Goal: Find specific page/section: Find specific page/section

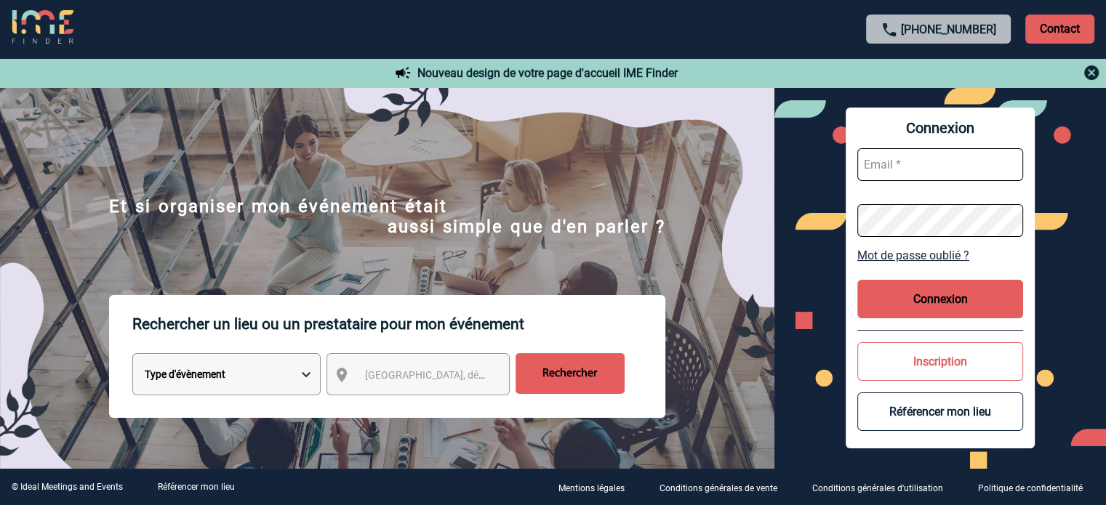
type input "jnetobogalho@ime-groupe.com"
click at [904, 296] on button "Connexion" at bounding box center [940, 299] width 166 height 39
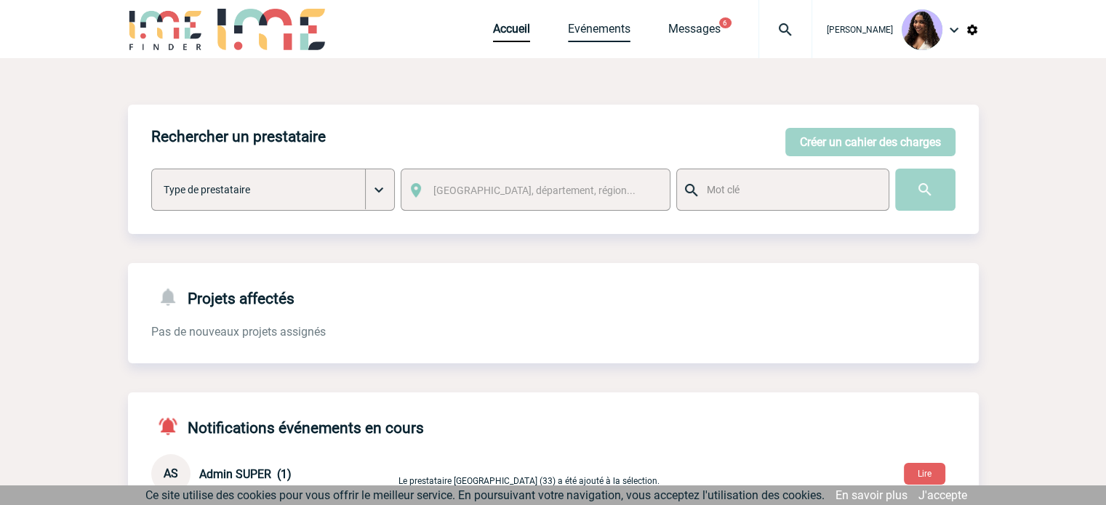
click at [568, 34] on link "Evénements" at bounding box center [599, 32] width 63 height 20
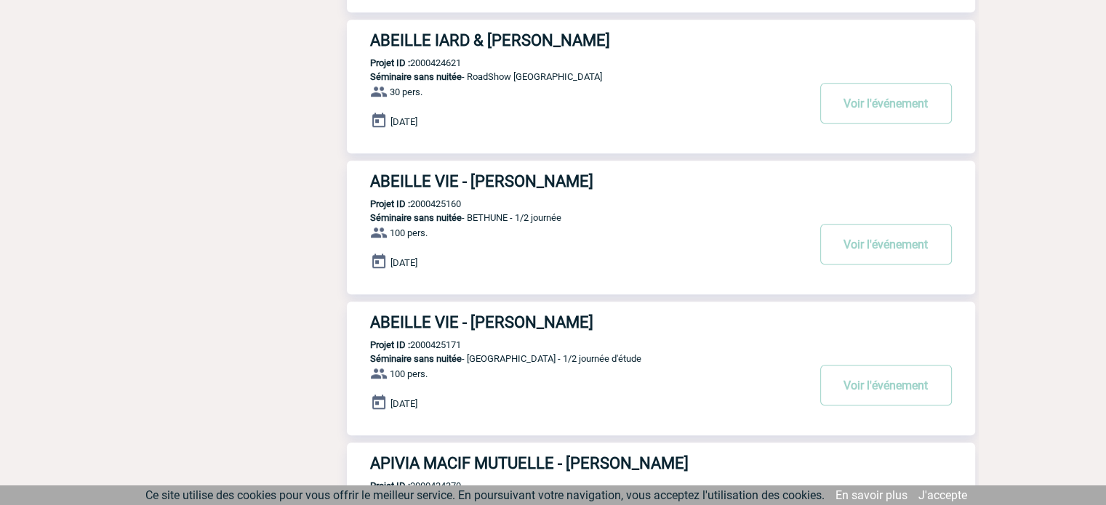
scroll to position [1149, 0]
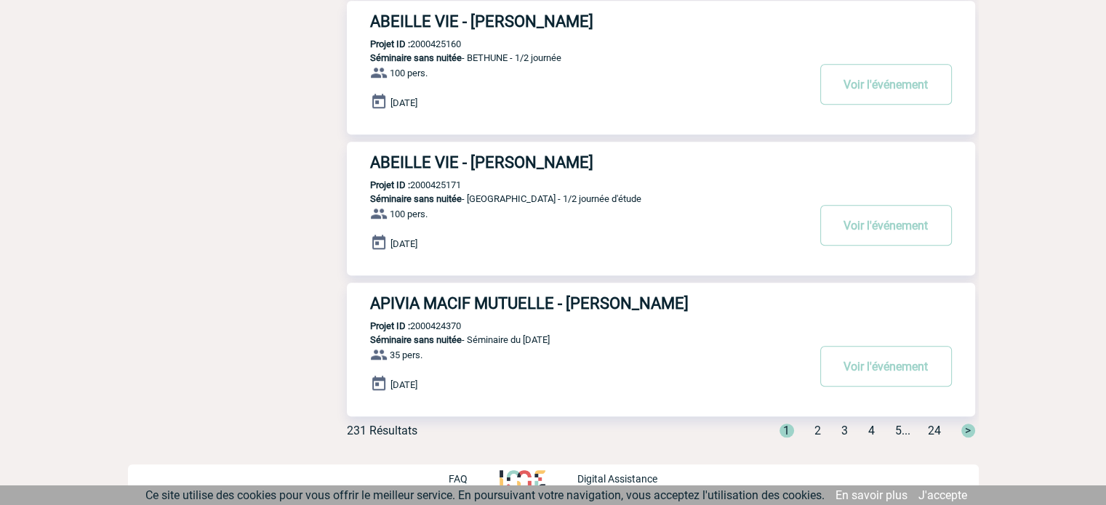
click at [934, 433] on span "24" at bounding box center [934, 431] width 13 height 14
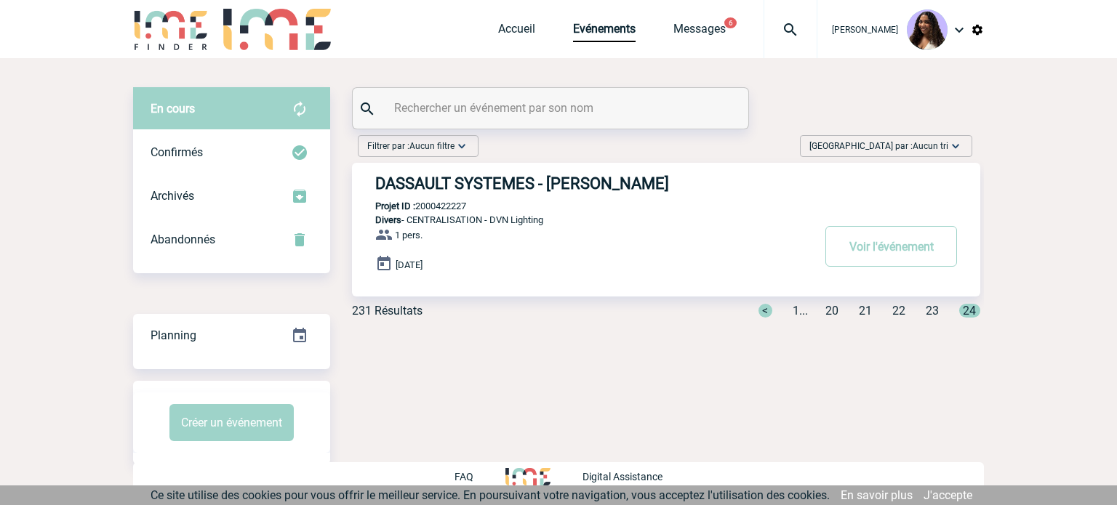
click at [890, 309] on div "< 1 ... 20 21 22 23 24" at bounding box center [860, 311] width 239 height 14
click at [893, 307] on span "22" at bounding box center [898, 311] width 13 height 14
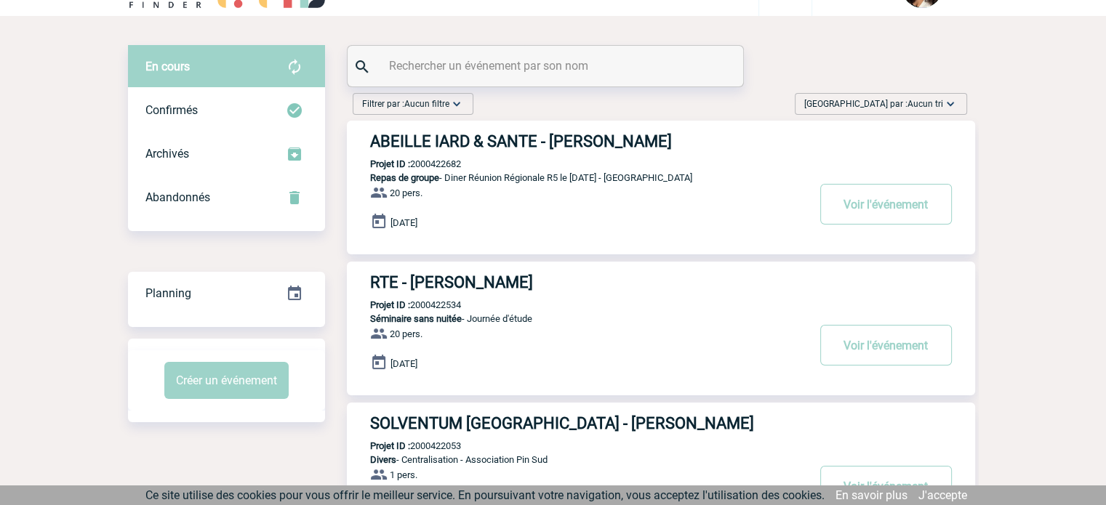
scroll to position [44, 0]
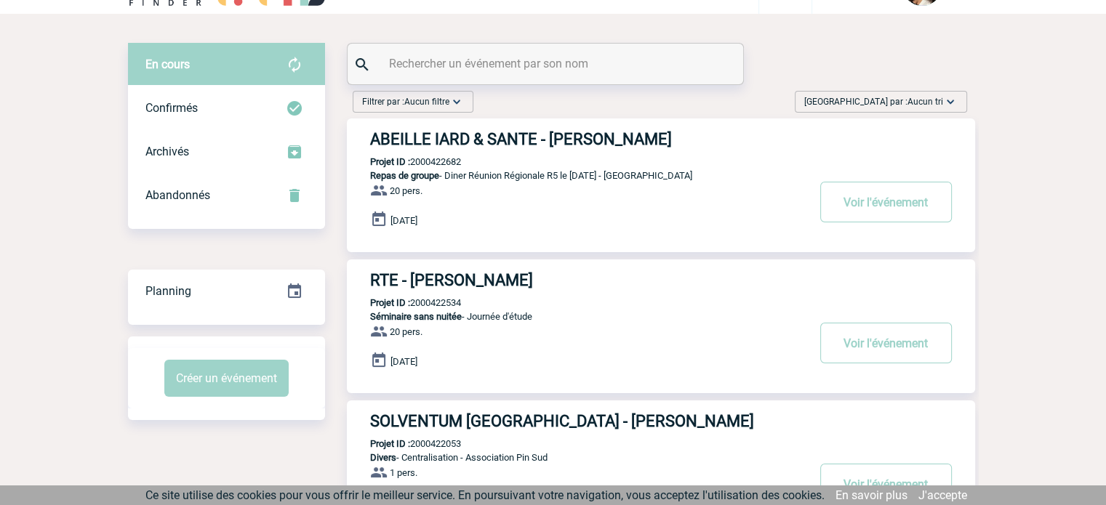
drag, startPoint x: 456, startPoint y: 229, endPoint x: 526, endPoint y: 209, distance: 72.5
click at [369, 229] on div "[DATE]" at bounding box center [661, 221] width 628 height 20
click at [536, 210] on div "ABEILLE IARD & SANTE - [PERSON_NAME] Projet ID : 2000422682 Repas de groupe - D…" at bounding box center [661, 185] width 628 height 134
drag, startPoint x: 1103, startPoint y: 111, endPoint x: 1071, endPoint y: 217, distance: 110.6
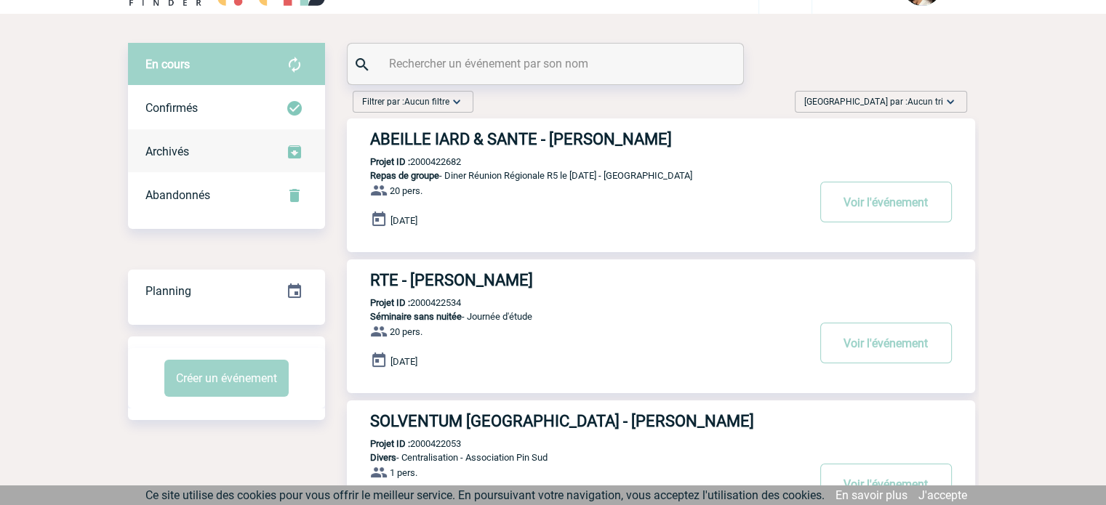
click at [221, 153] on div "Archivés" at bounding box center [226, 152] width 197 height 44
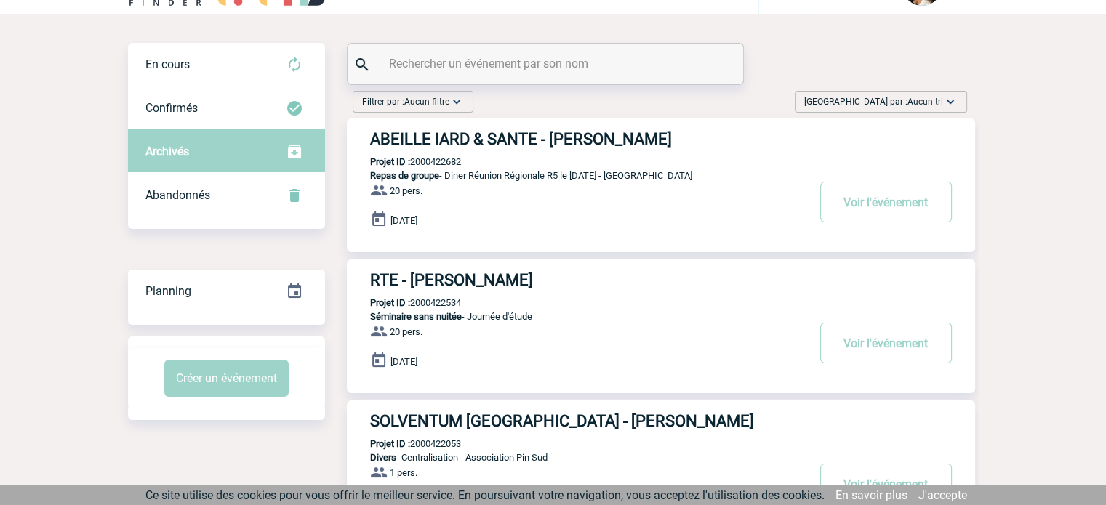
scroll to position [0, 0]
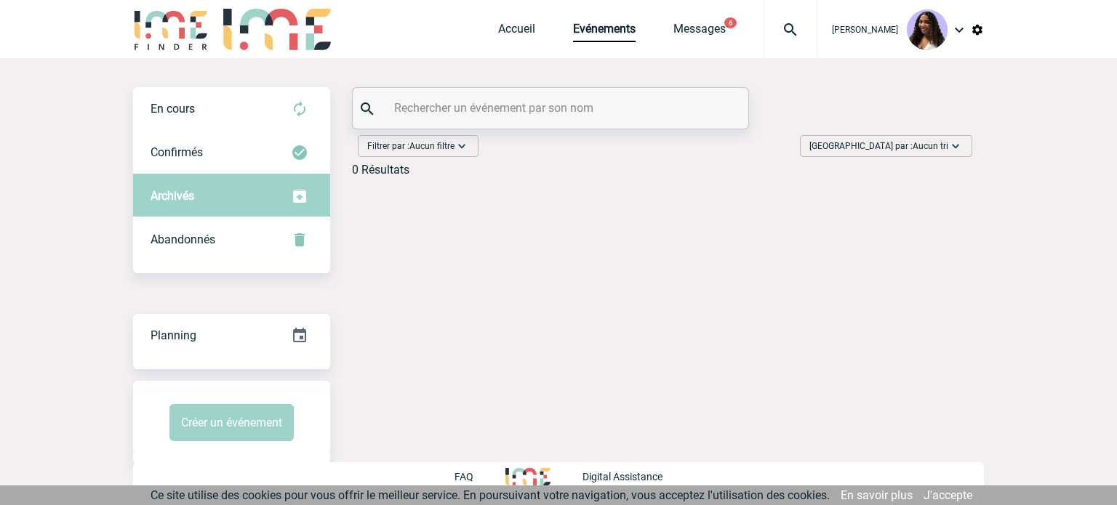
click at [221, 153] on div "Confirmés" at bounding box center [231, 153] width 197 height 44
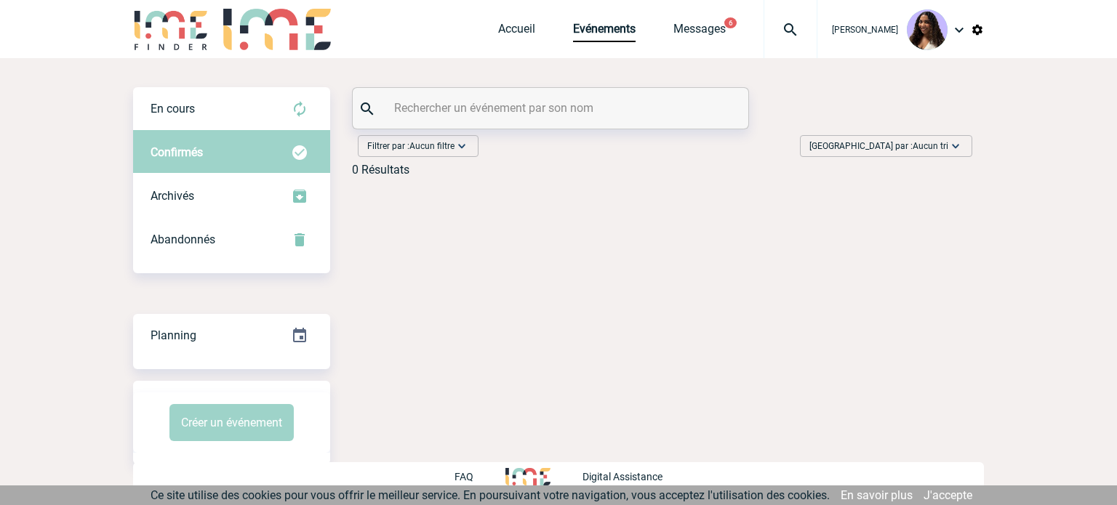
click at [237, 158] on div "Confirmés" at bounding box center [231, 153] width 197 height 44
click at [177, 242] on span "Abandonnés" at bounding box center [182, 240] width 65 height 14
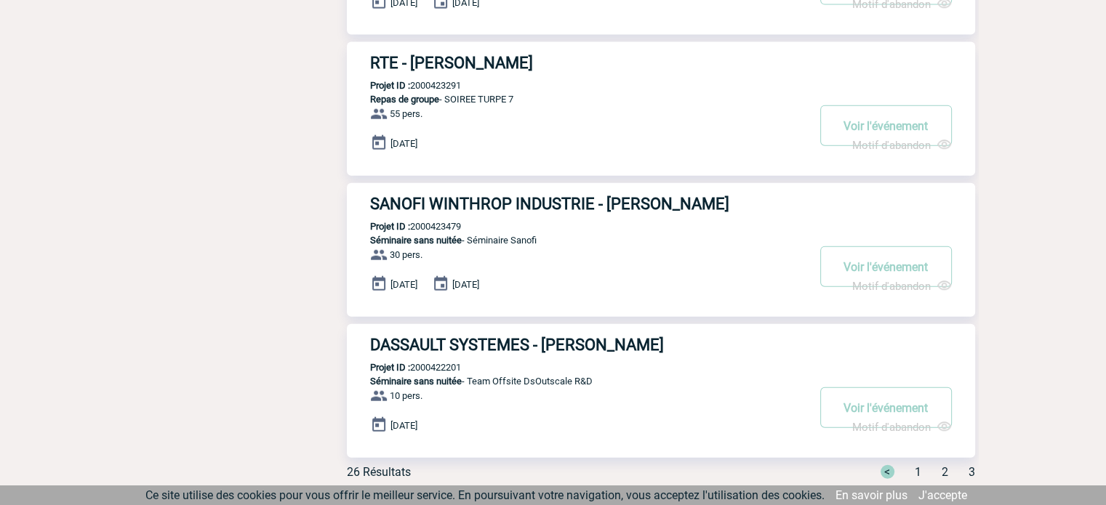
scroll to position [3417, 0]
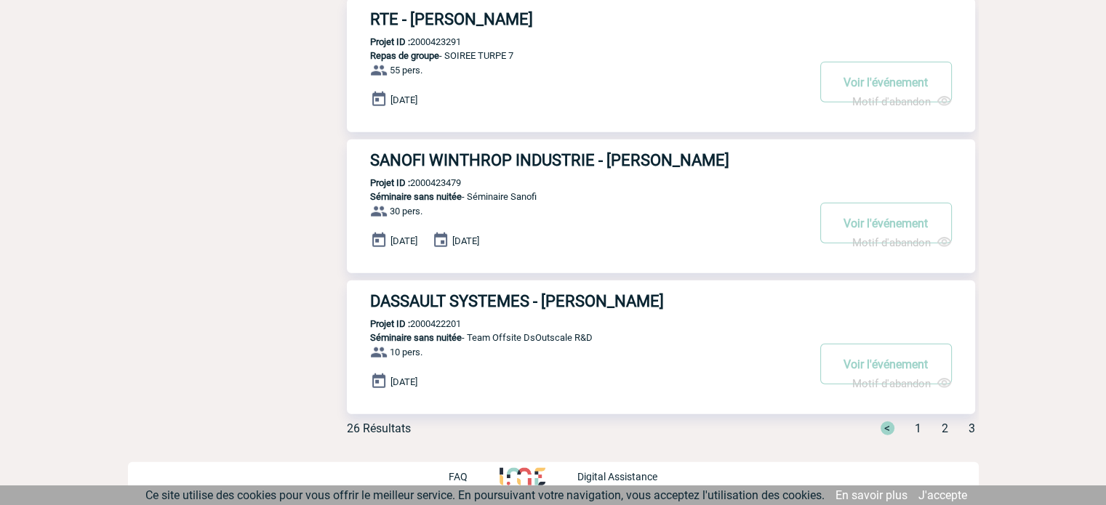
click at [965, 427] on div "< 1 2 3" at bounding box center [919, 429] width 112 height 14
click at [969, 428] on span "3" at bounding box center [971, 429] width 7 height 14
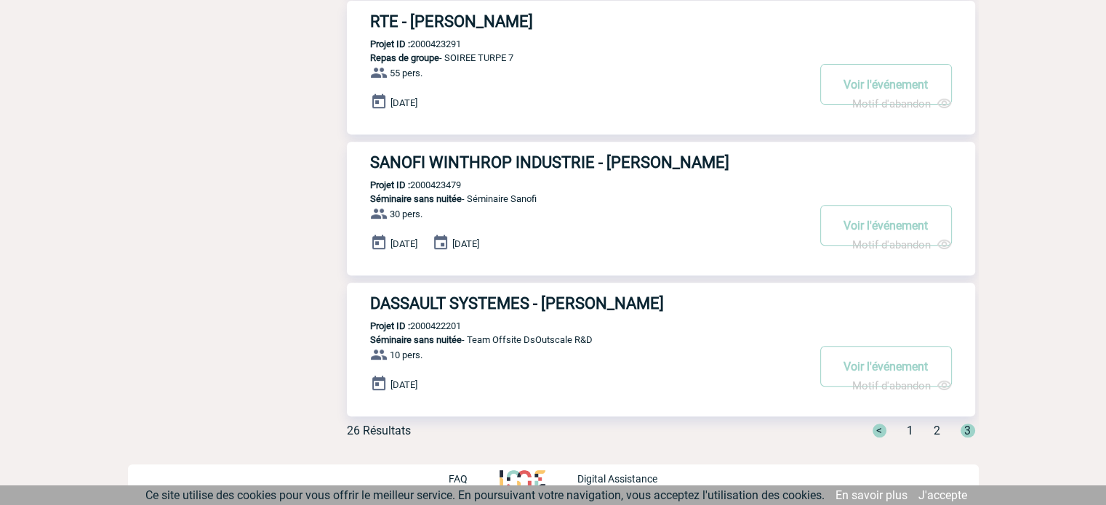
drag, startPoint x: 1103, startPoint y: 415, endPoint x: 1111, endPoint y: 405, distance: 12.5
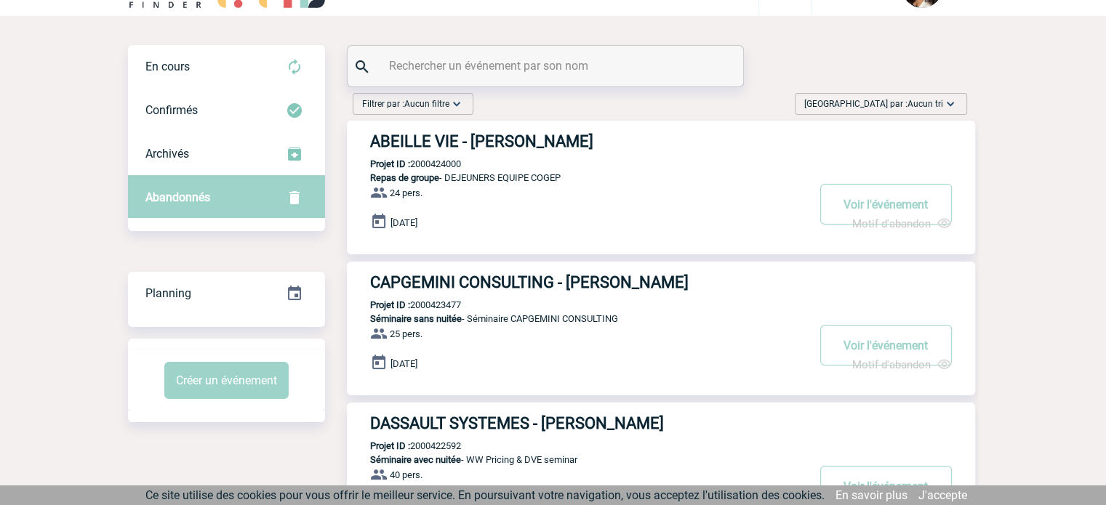
scroll to position [0, 0]
